Goal: Transaction & Acquisition: Purchase product/service

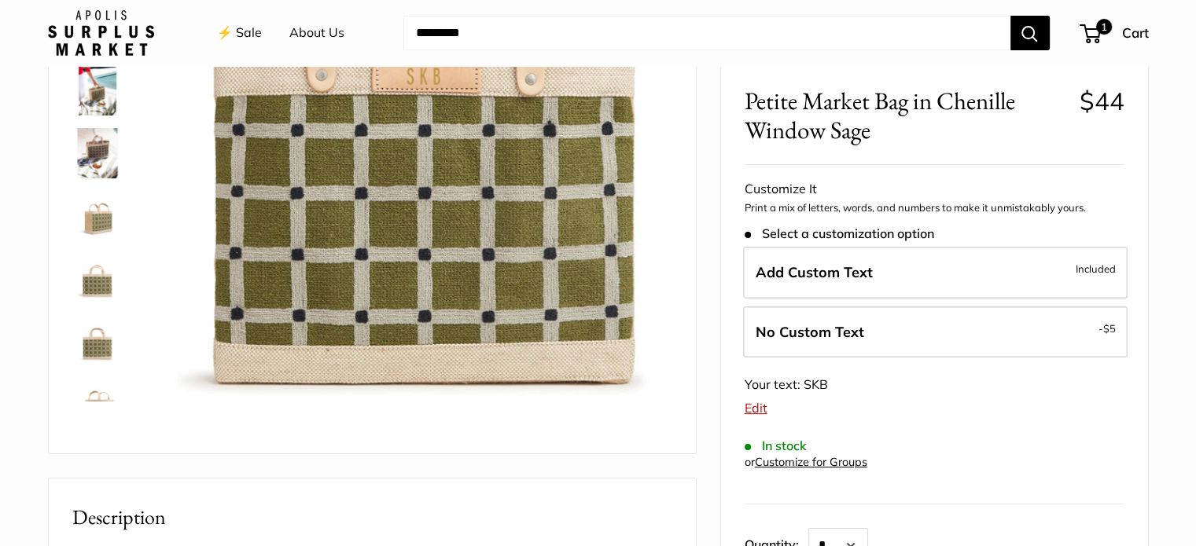
scroll to position [250, 0]
click at [1096, 36] on span "1" at bounding box center [1089, 33] width 21 height 19
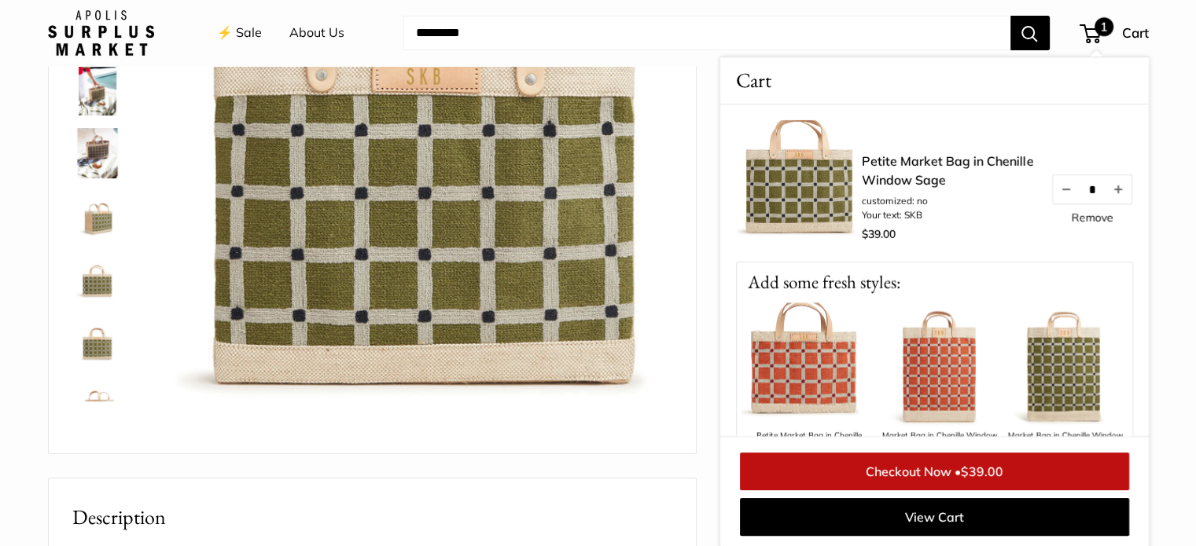
scroll to position [0, 0]
click at [899, 175] on link "Petite Market Bag in Chenille Window Sage" at bounding box center [948, 171] width 173 height 38
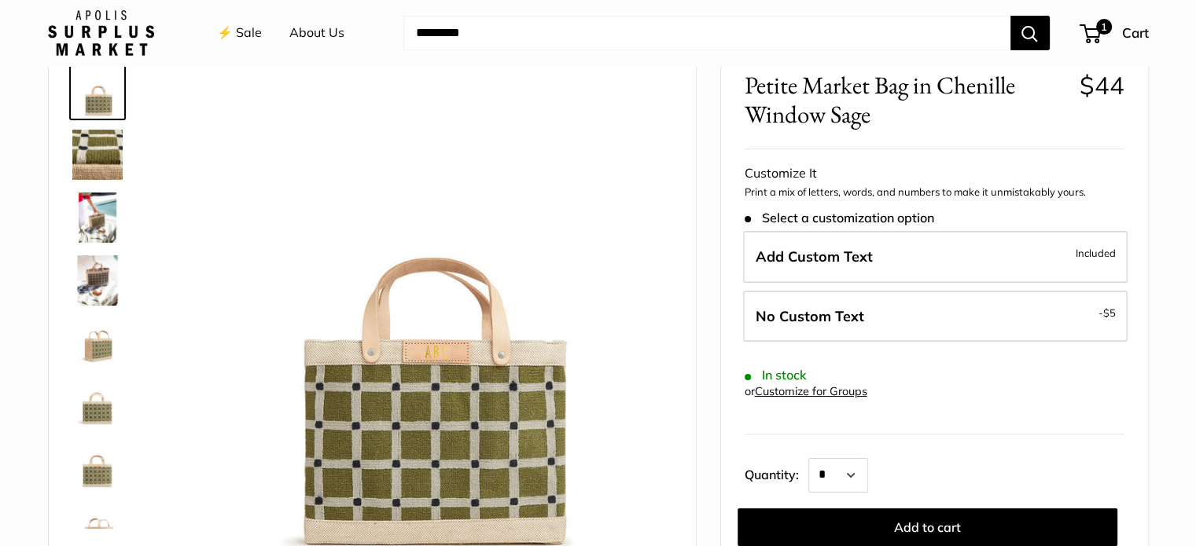
scroll to position [85, 0]
click at [1097, 31] on span "1" at bounding box center [1103, 26] width 19 height 19
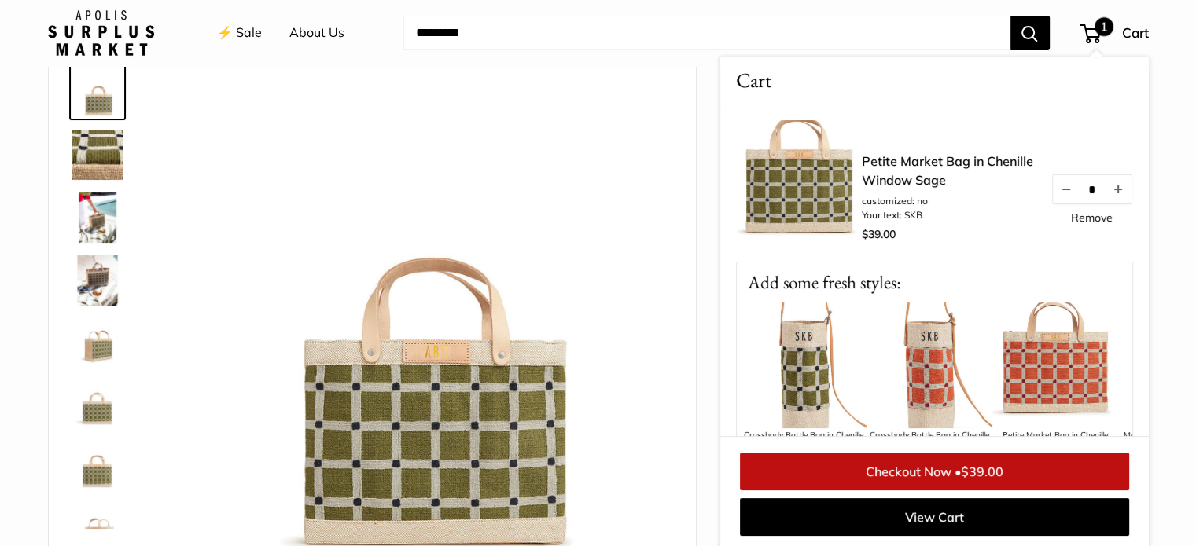
click at [893, 175] on link "Petite Market Bag in Chenille Window Sage" at bounding box center [948, 171] width 173 height 38
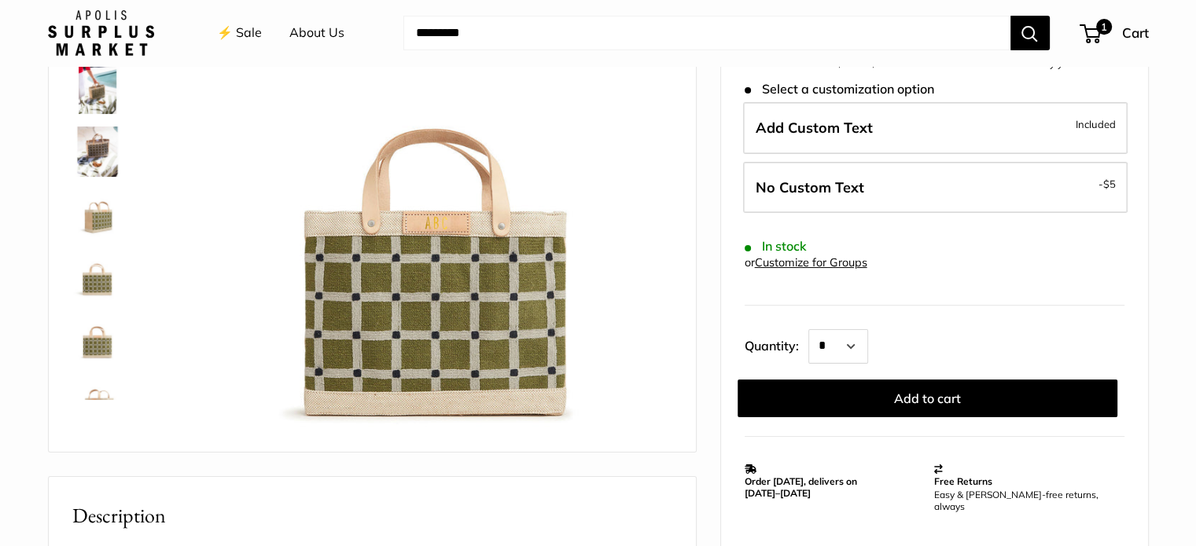
scroll to position [213, 0]
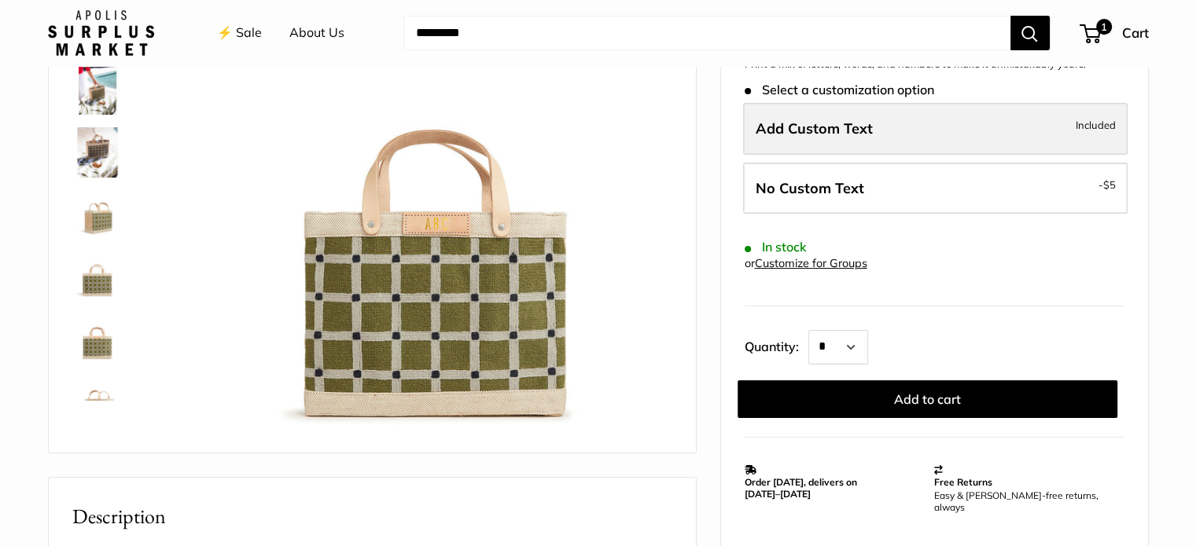
click at [947, 126] on label "Add Custom Text Included" at bounding box center [935, 129] width 384 height 52
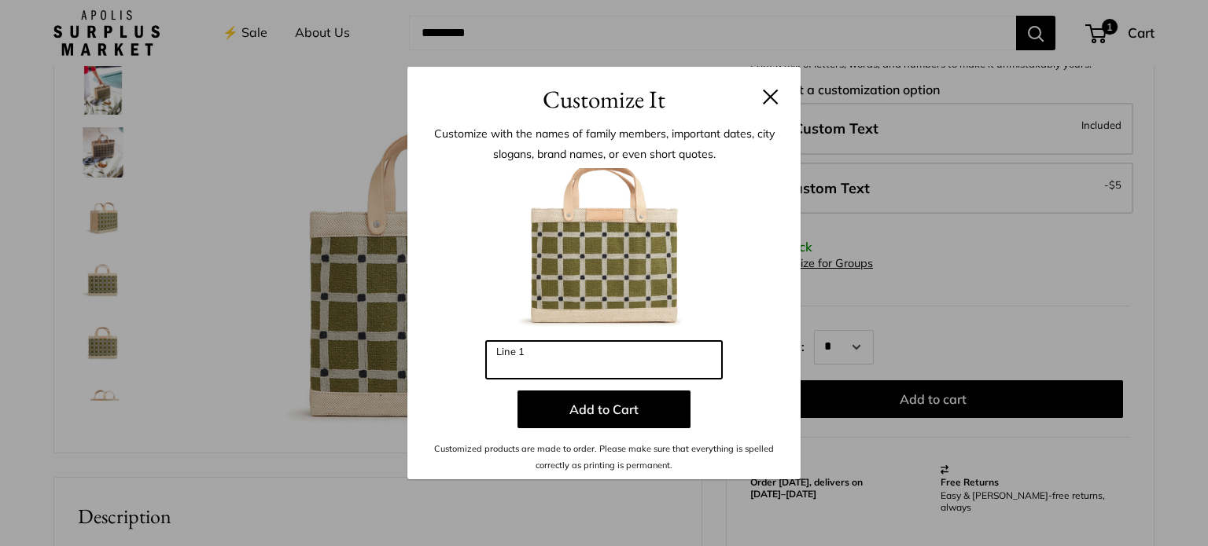
click at [601, 353] on input "Line 1" at bounding box center [604, 360] width 236 height 38
type input "***"
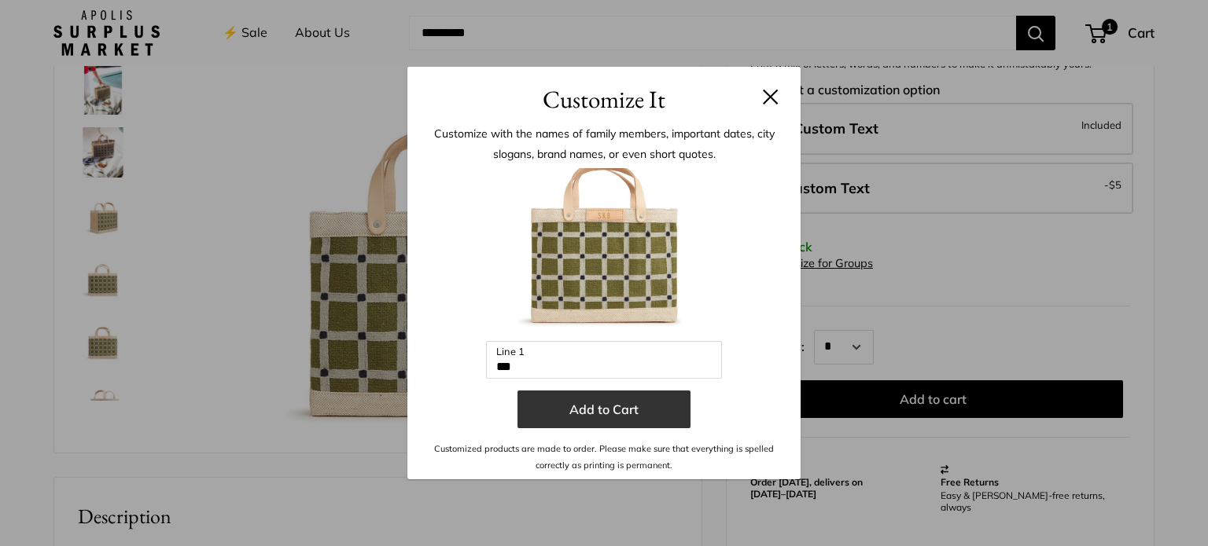
click at [636, 403] on button "Add to Cart" at bounding box center [603, 410] width 173 height 38
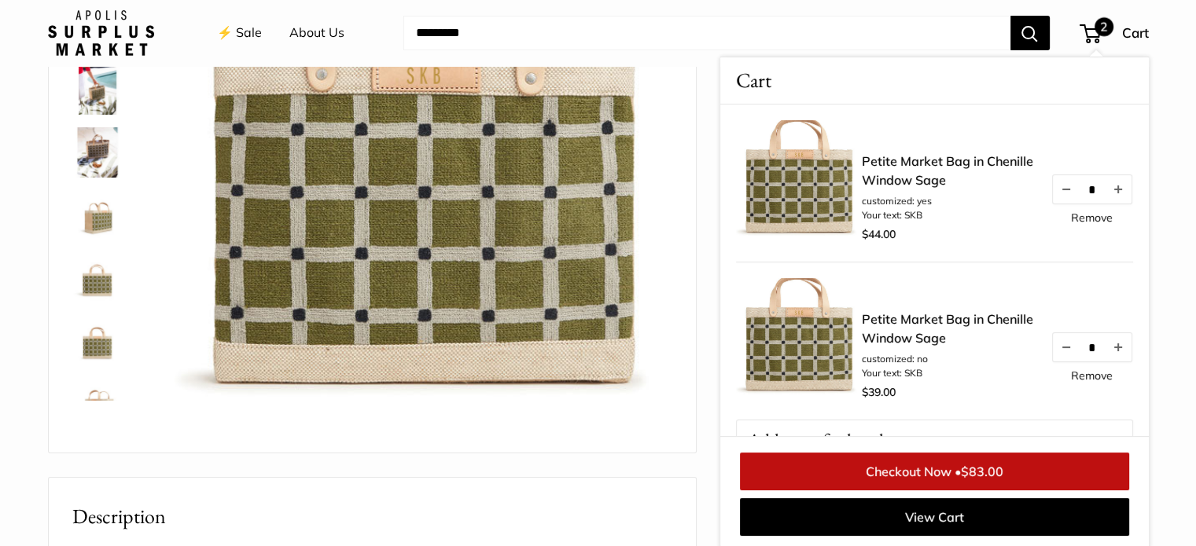
click at [1079, 216] on link "Remove" at bounding box center [1092, 217] width 42 height 11
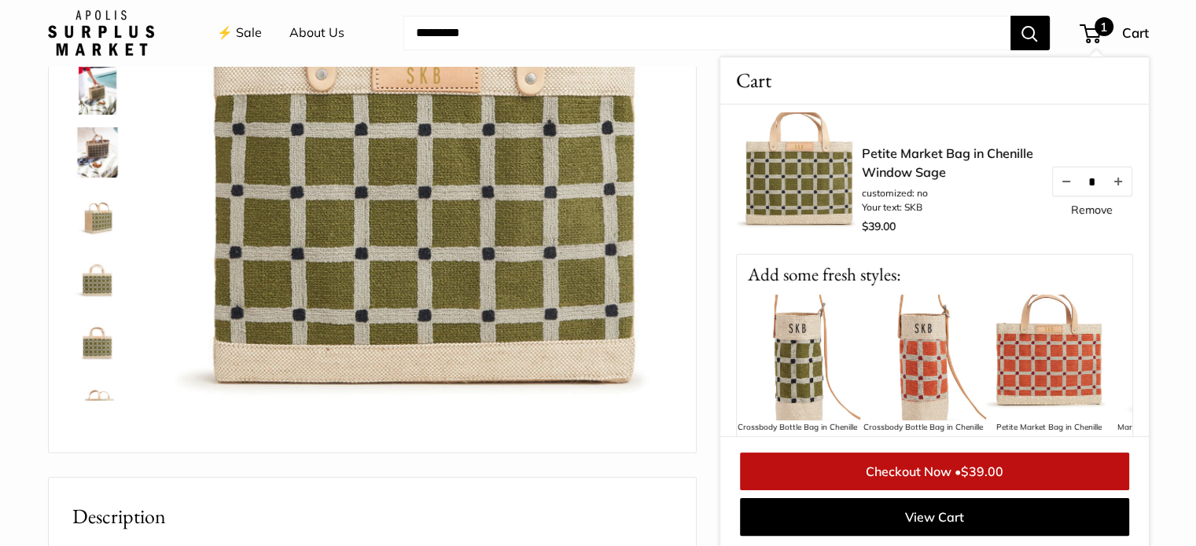
scroll to position [0, 0]
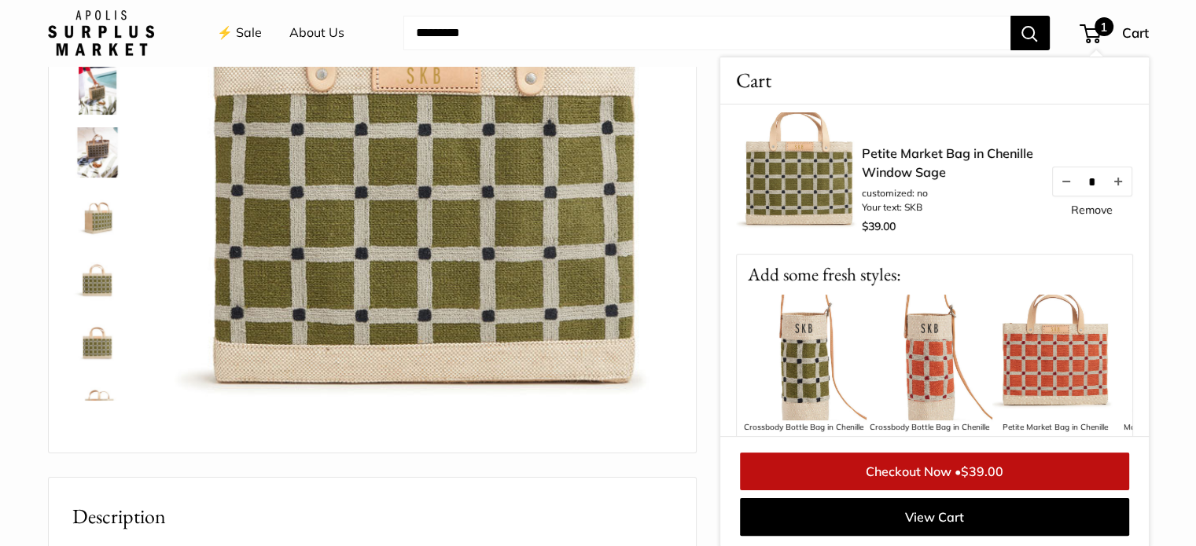
click at [880, 164] on link "Petite Market Bag in Chenille Window Sage" at bounding box center [948, 163] width 173 height 38
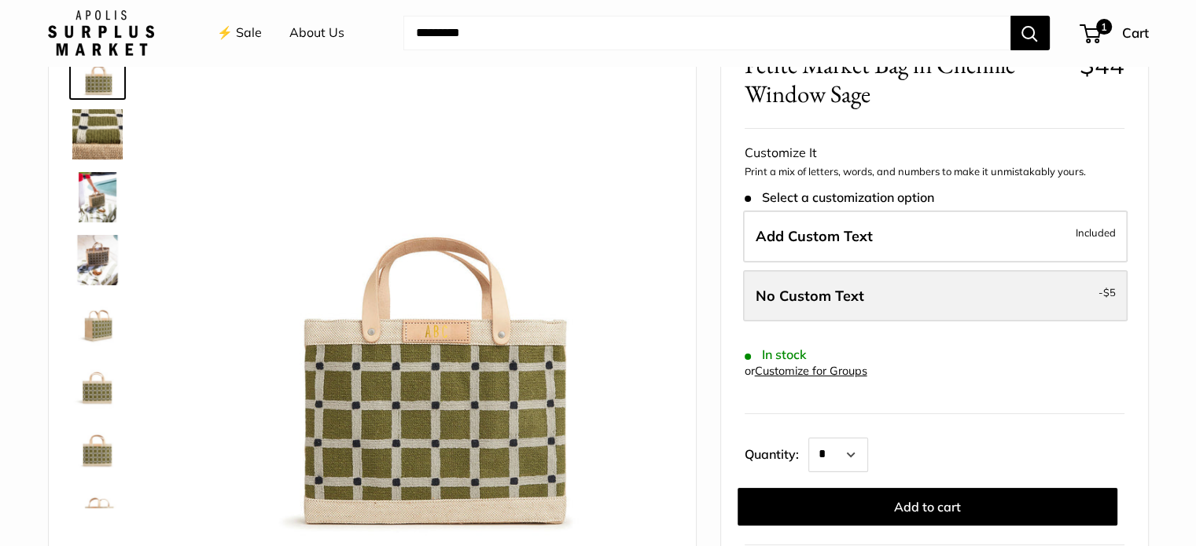
scroll to position [85, 0]
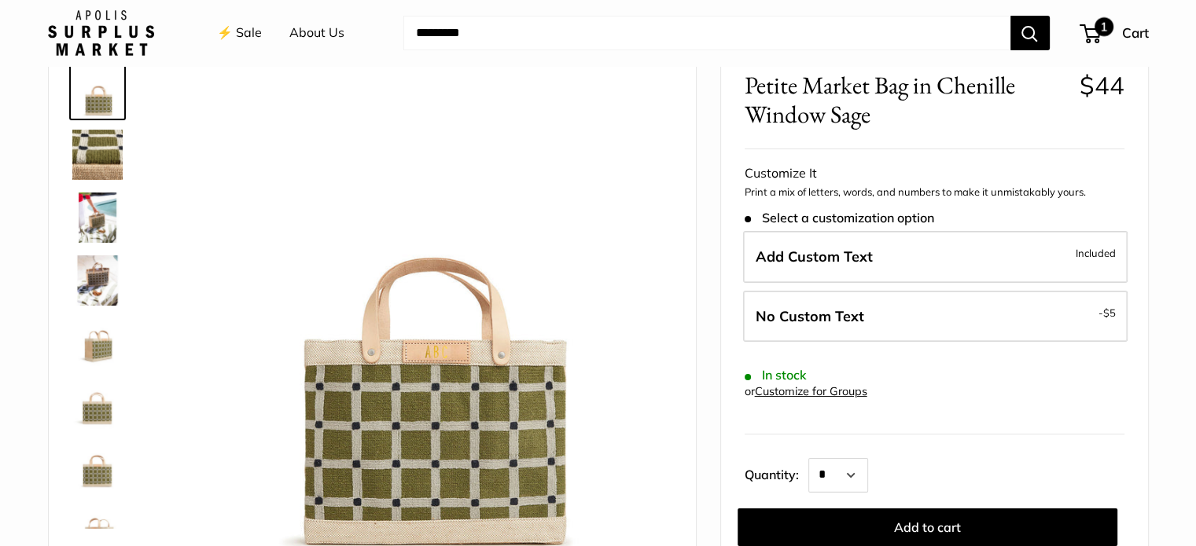
click at [1091, 28] on span "1" at bounding box center [1089, 33] width 21 height 19
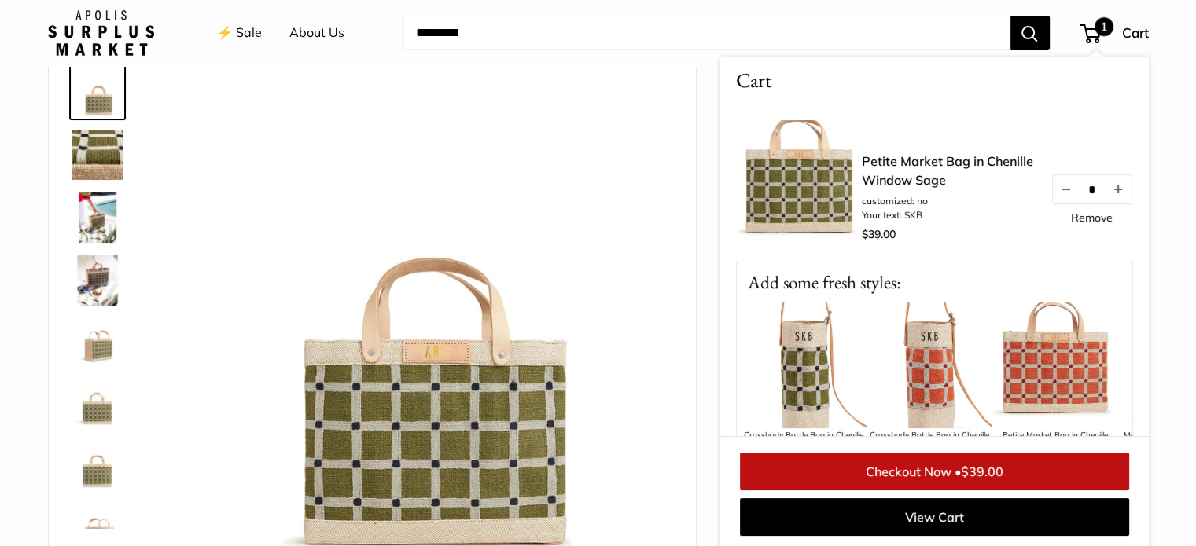
click at [919, 163] on link "Petite Market Bag in Chenille Window Sage" at bounding box center [948, 171] width 173 height 38
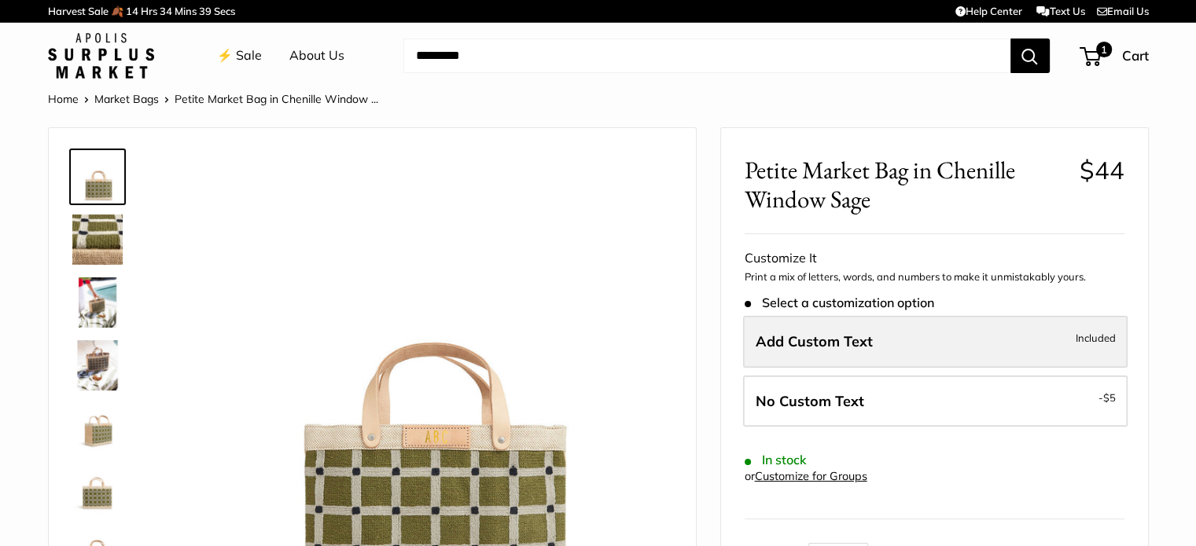
click at [835, 337] on span "Add Custom Text" at bounding box center [813, 342] width 117 height 18
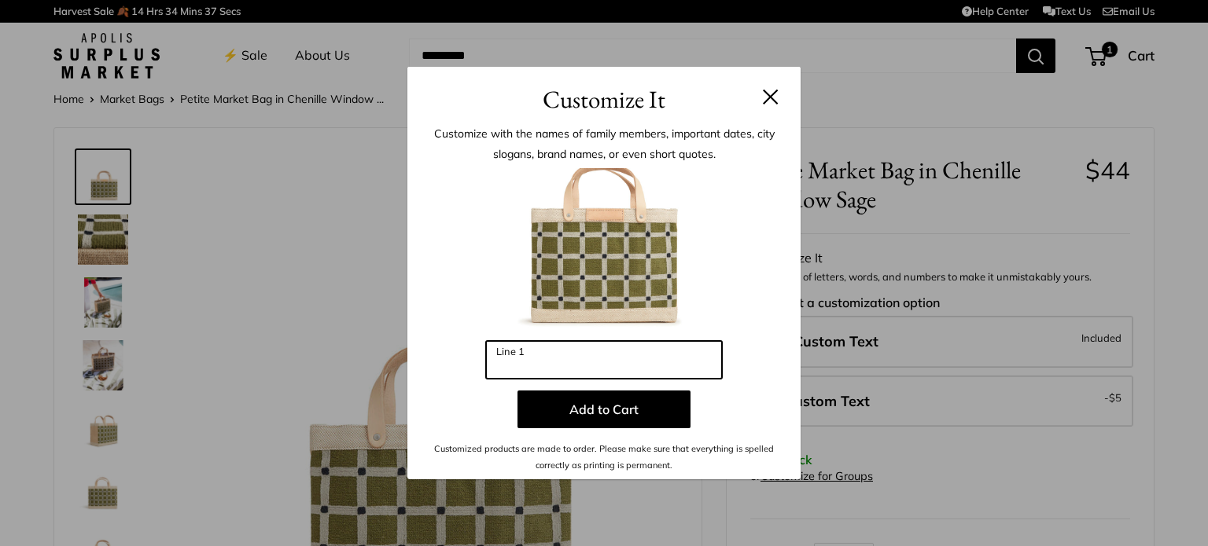
click at [617, 362] on input "Line 1" at bounding box center [604, 360] width 236 height 38
type input "***"
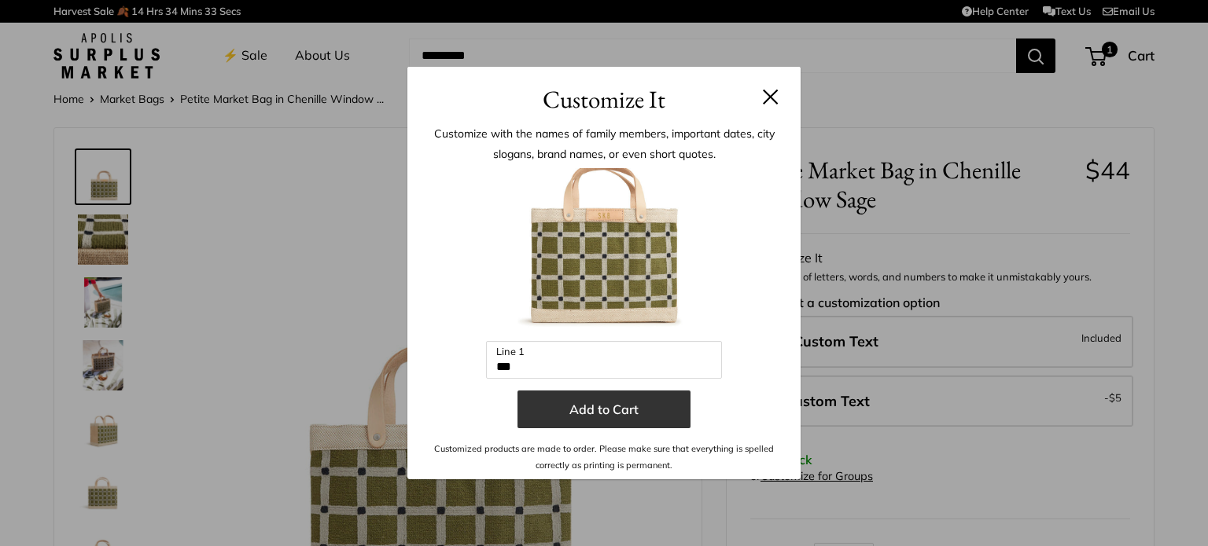
click at [576, 405] on button "Add to Cart" at bounding box center [603, 410] width 173 height 38
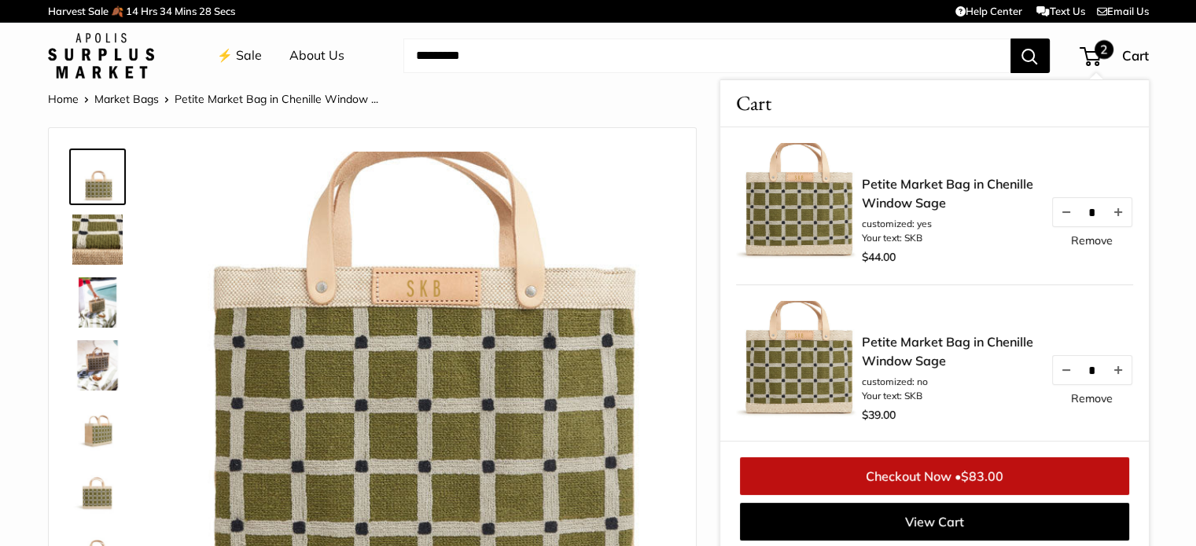
click at [1075, 399] on link "Remove" at bounding box center [1092, 398] width 42 height 11
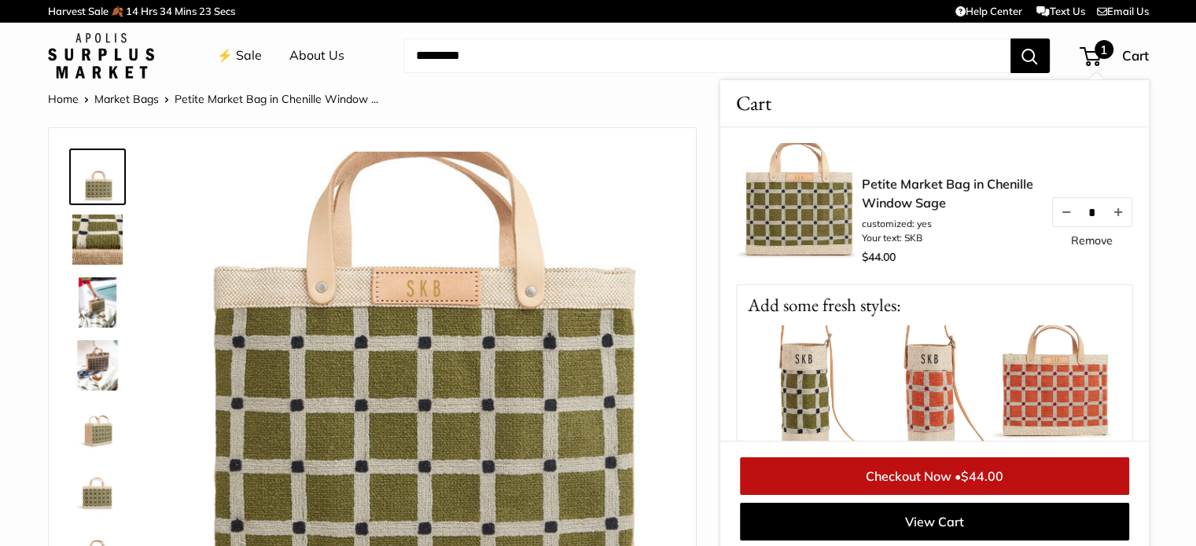
click at [623, 128] on div at bounding box center [372, 396] width 647 height 537
